Goal: Find specific page/section: Find specific page/section

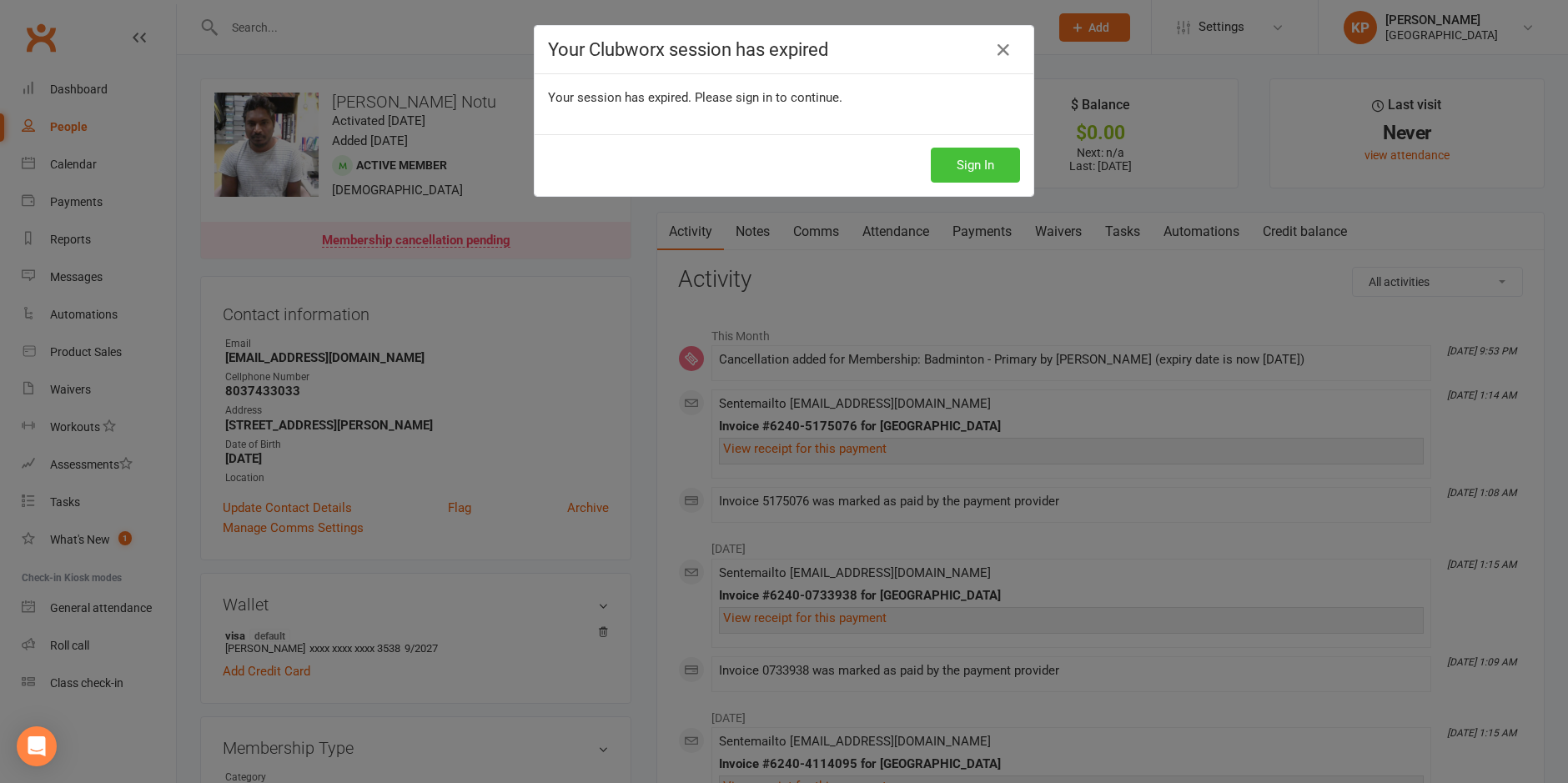
click at [982, 163] on button "Sign In" at bounding box center [975, 165] width 89 height 35
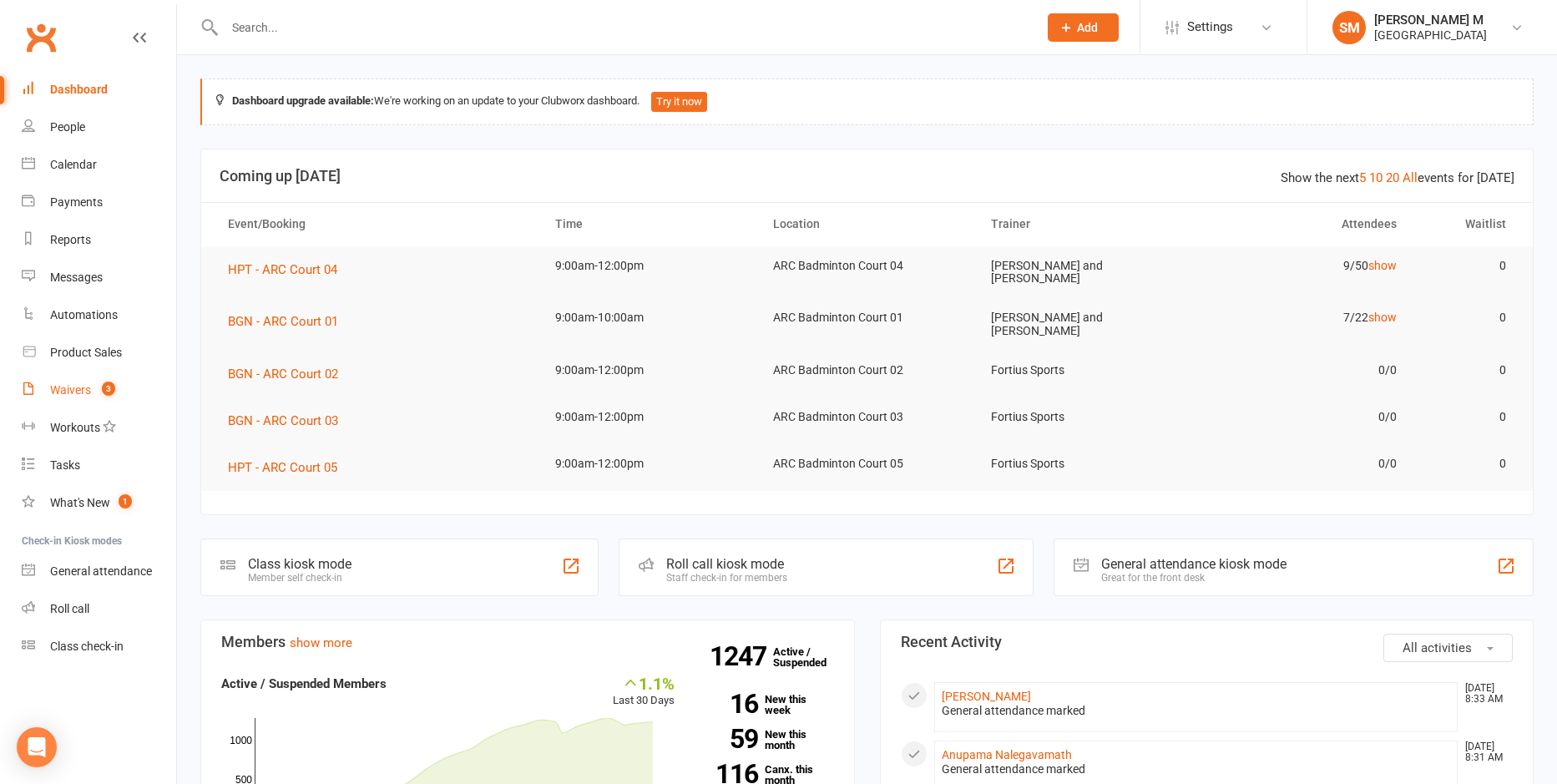
click at [62, 396] on div "Waivers" at bounding box center [71, 389] width 41 height 13
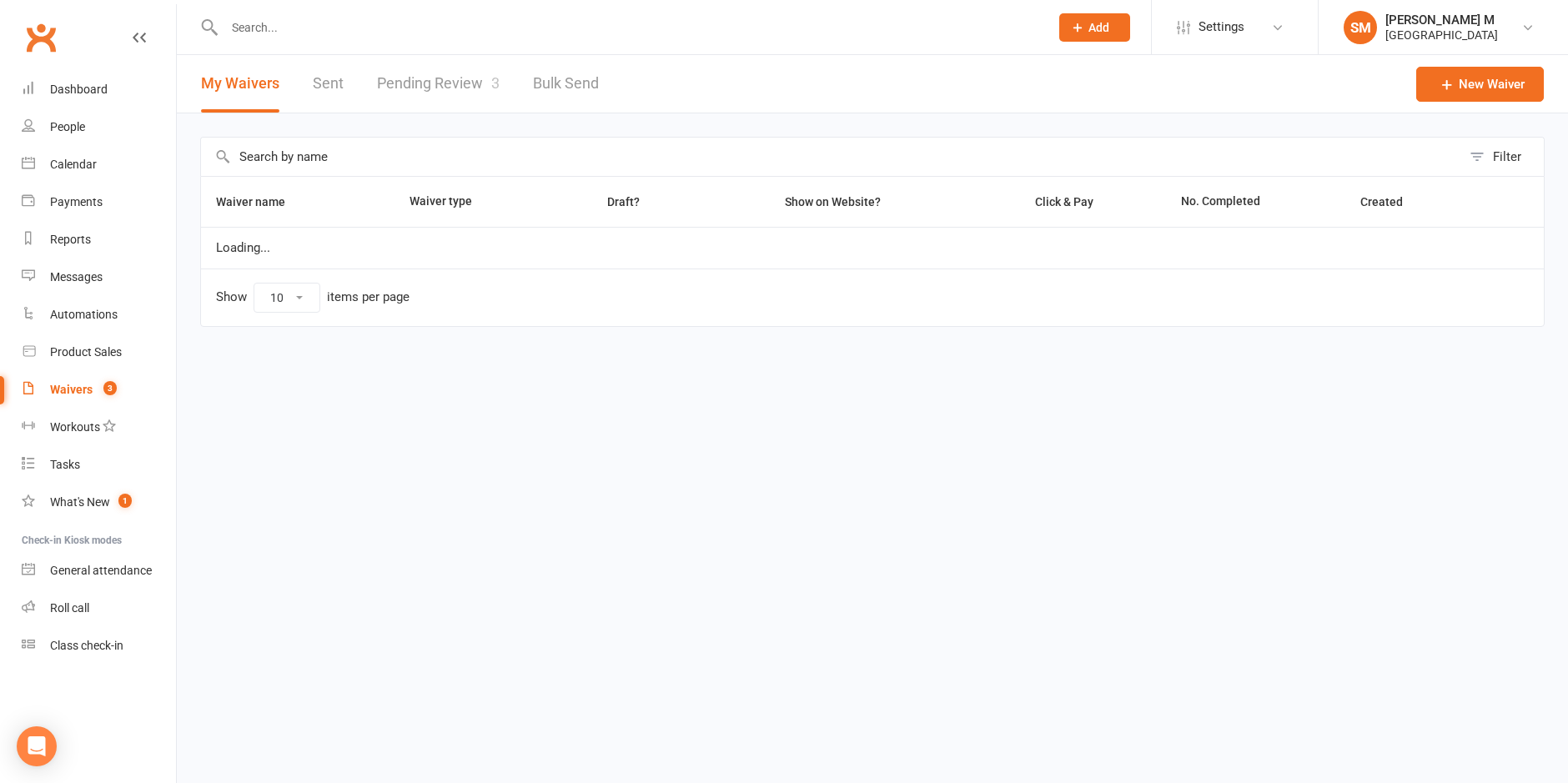
select select "50"
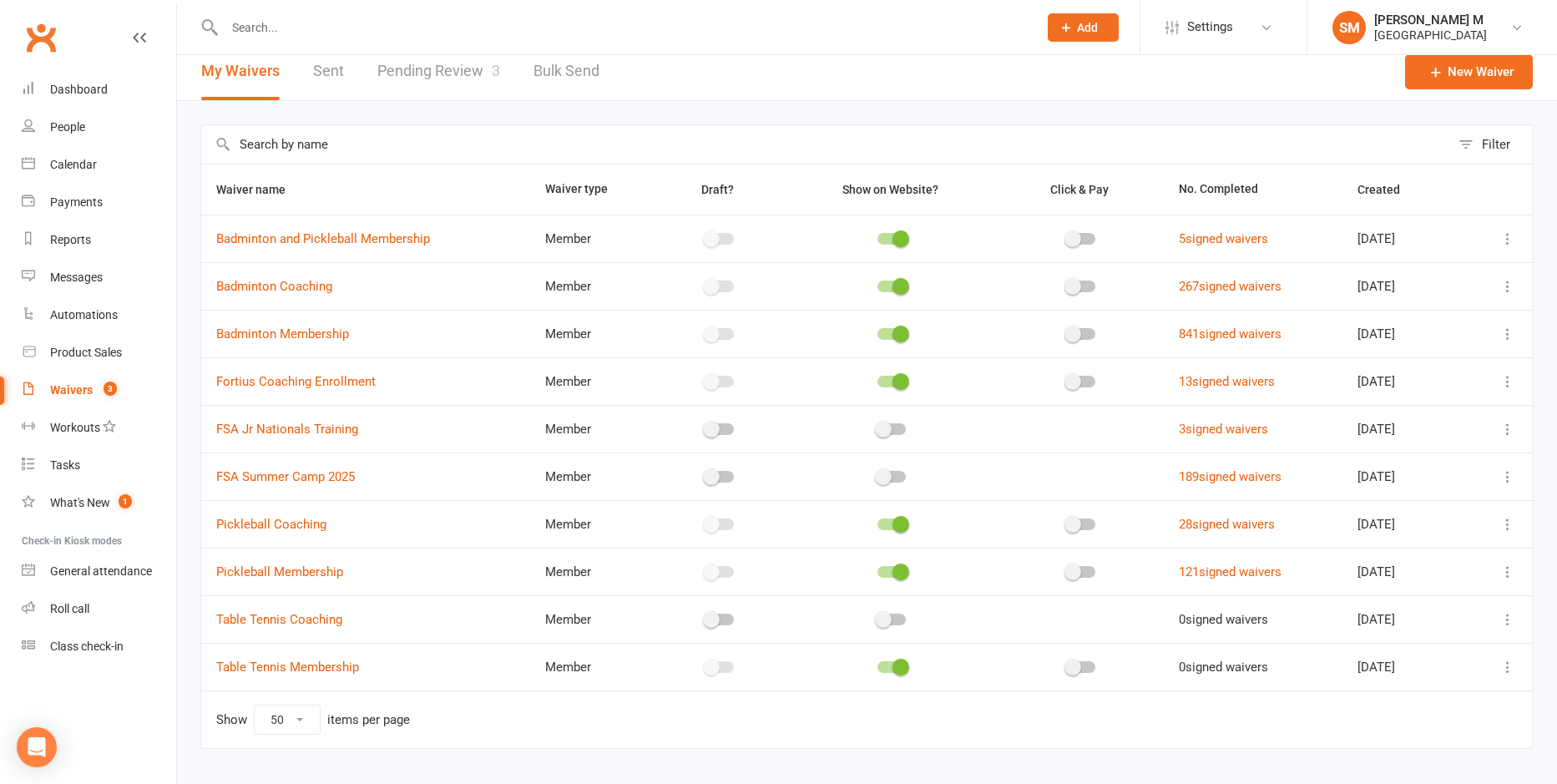
scroll to position [49, 0]
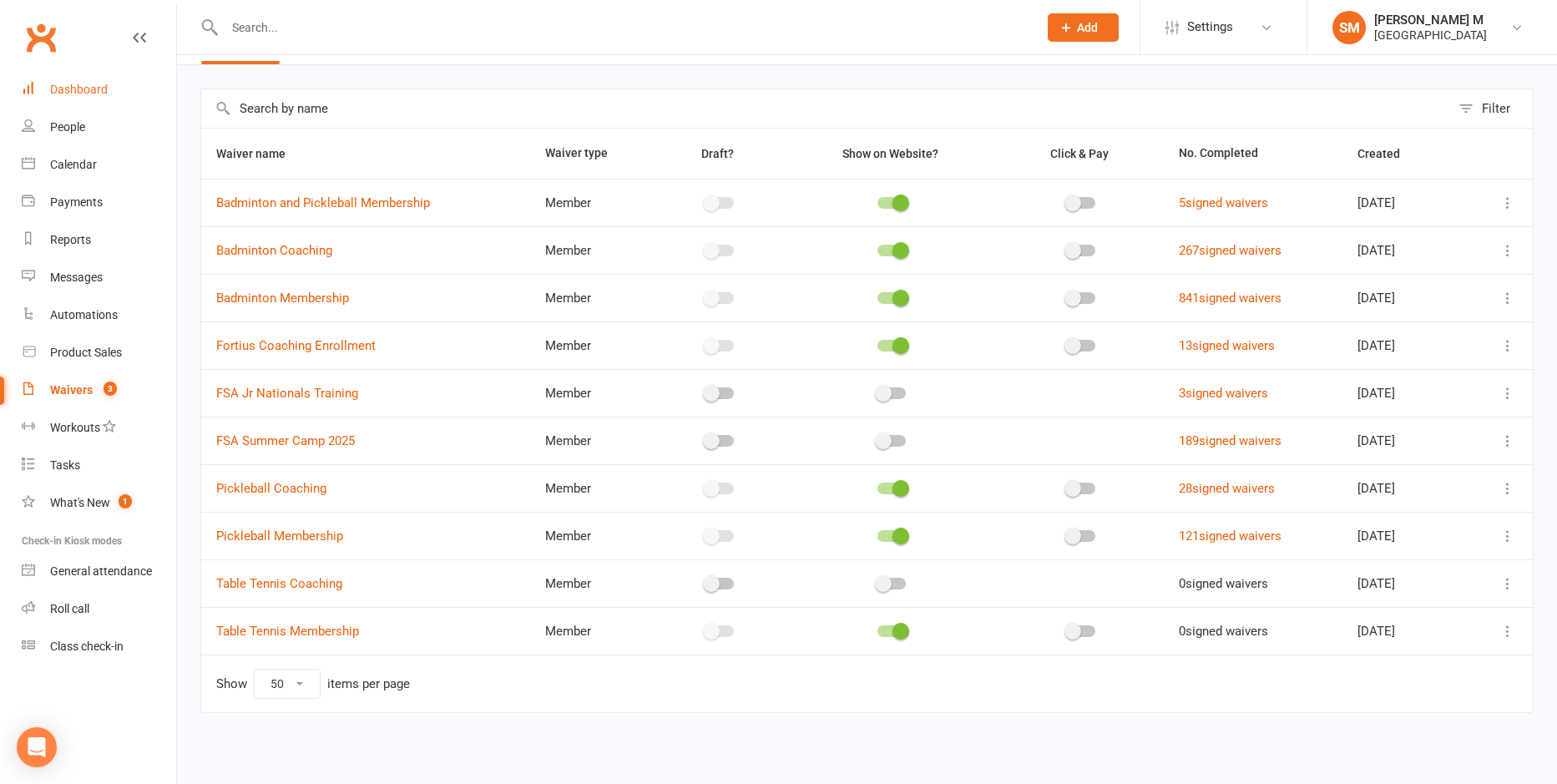
click at [86, 96] on div "Dashboard" at bounding box center [79, 88] width 58 height 13
